Goal: Navigation & Orientation: Find specific page/section

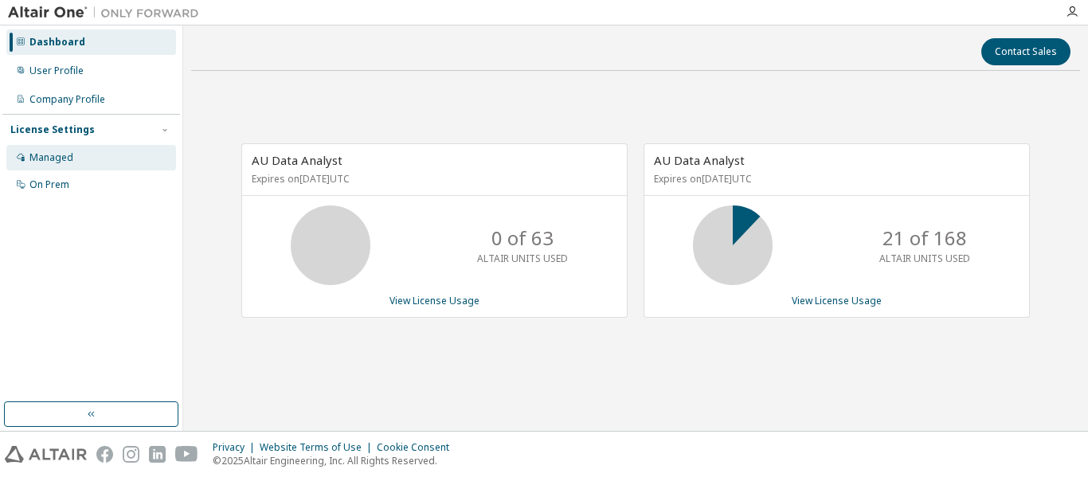
click at [52, 160] on div "Managed" at bounding box center [51, 157] width 44 height 13
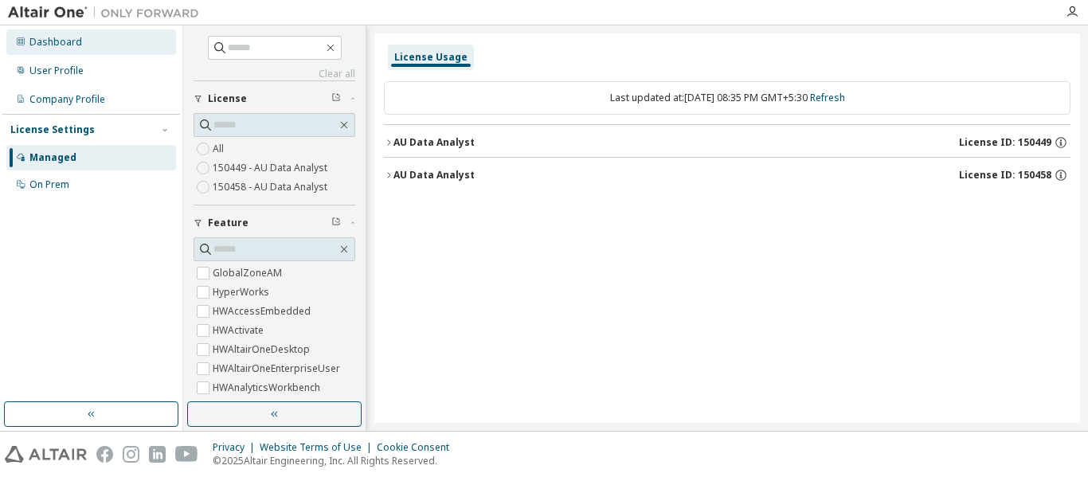
click at [44, 41] on div "Dashboard" at bounding box center [55, 42] width 53 height 13
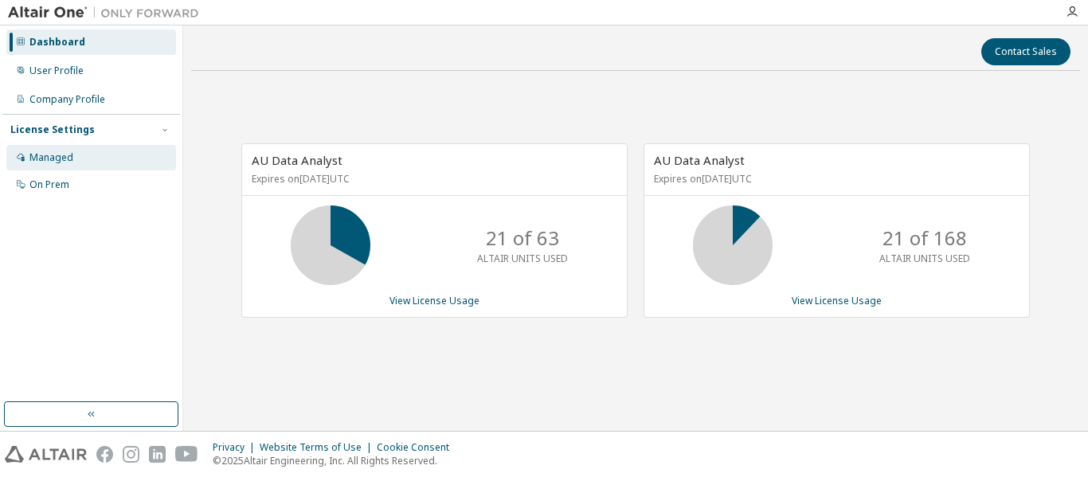
click at [58, 163] on div "Managed" at bounding box center [51, 157] width 44 height 13
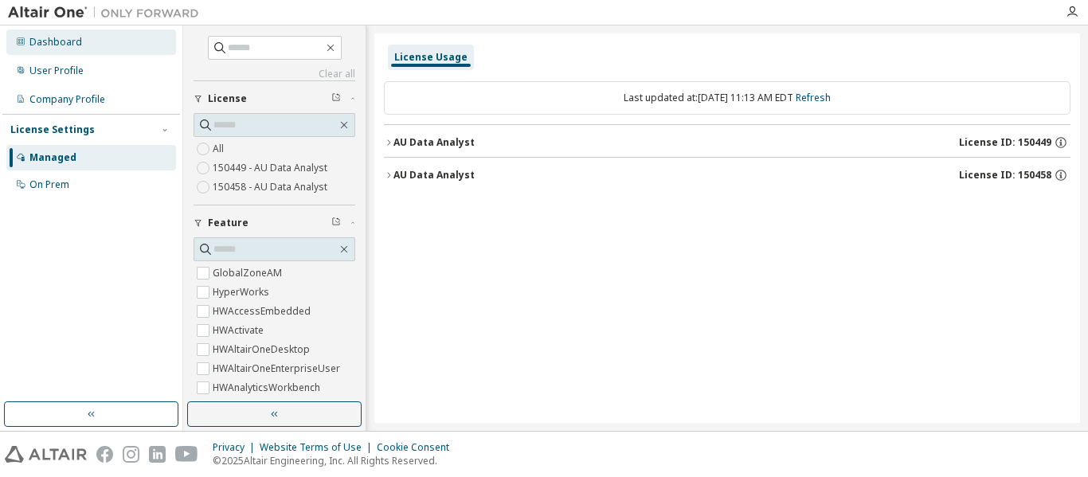
click at [51, 36] on div "Dashboard" at bounding box center [55, 42] width 53 height 13
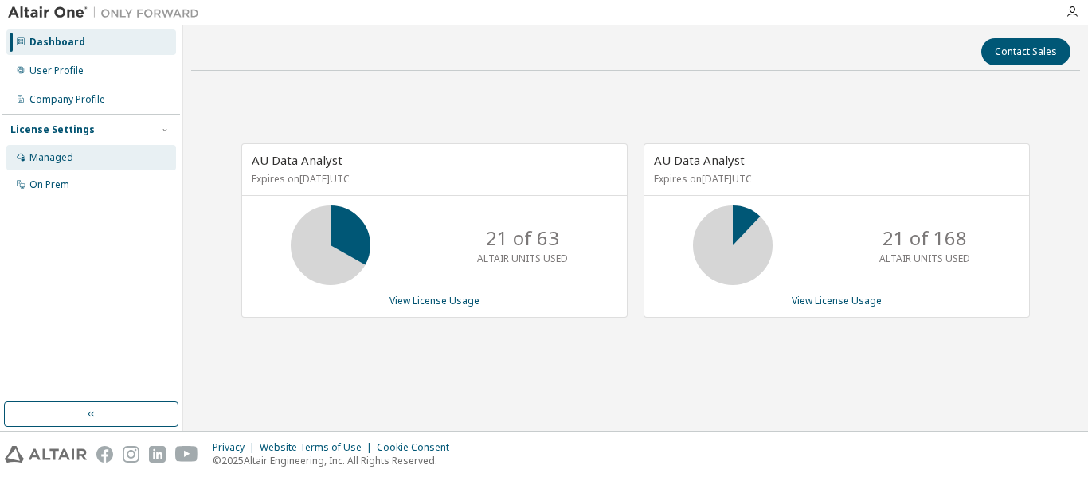
click at [57, 159] on div "Managed" at bounding box center [51, 157] width 44 height 13
